Goal: Find contact information: Find contact information

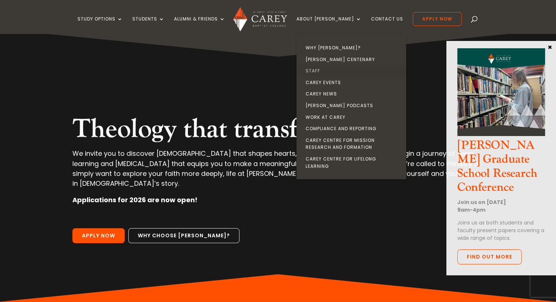
click at [324, 71] on link "Staff" at bounding box center [353, 71] width 110 height 12
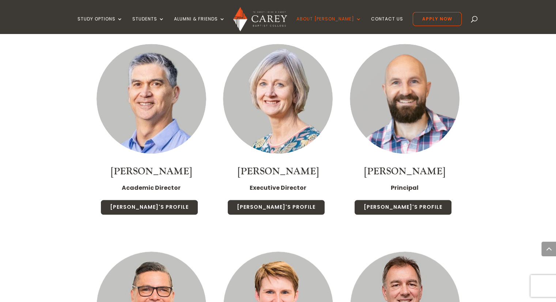
scroll to position [585, 0]
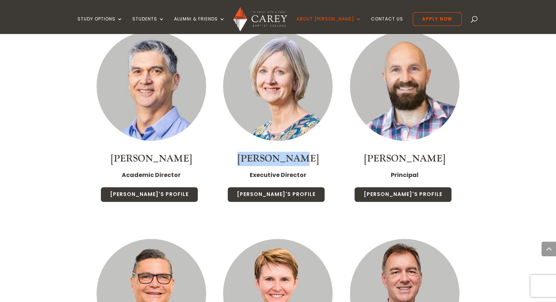
drag, startPoint x: 251, startPoint y: 147, endPoint x: 303, endPoint y: 150, distance: 52.0
click at [303, 152] on h4 "[PERSON_NAME]" at bounding box center [278, 161] width 112 height 18
copy link "[PERSON_NAME]"
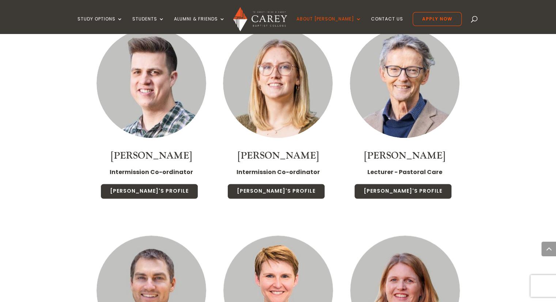
scroll to position [1096, 0]
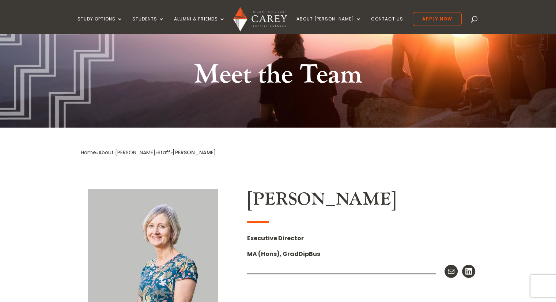
scroll to position [183, 0]
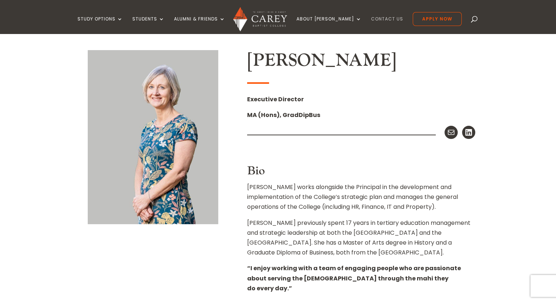
click at [376, 16] on link "Contact Us" at bounding box center [387, 24] width 32 height 17
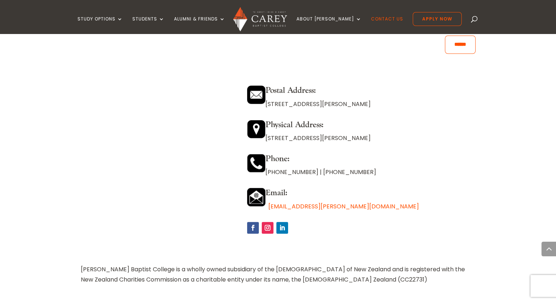
scroll to position [658, 0]
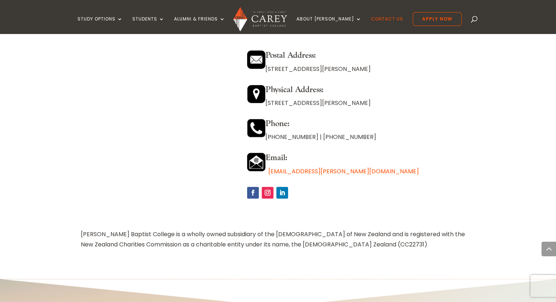
drag, startPoint x: 403, startPoint y: 102, endPoint x: 270, endPoint y: 100, distance: 133.7
click at [270, 100] on p "473 Great South Road, Penrose, Auckland 1061" at bounding box center [361, 103] width 228 height 10
copy p "473 Great South Road, Penrose, Auckland 1061"
